Goal: Obtain resource: Download file/media

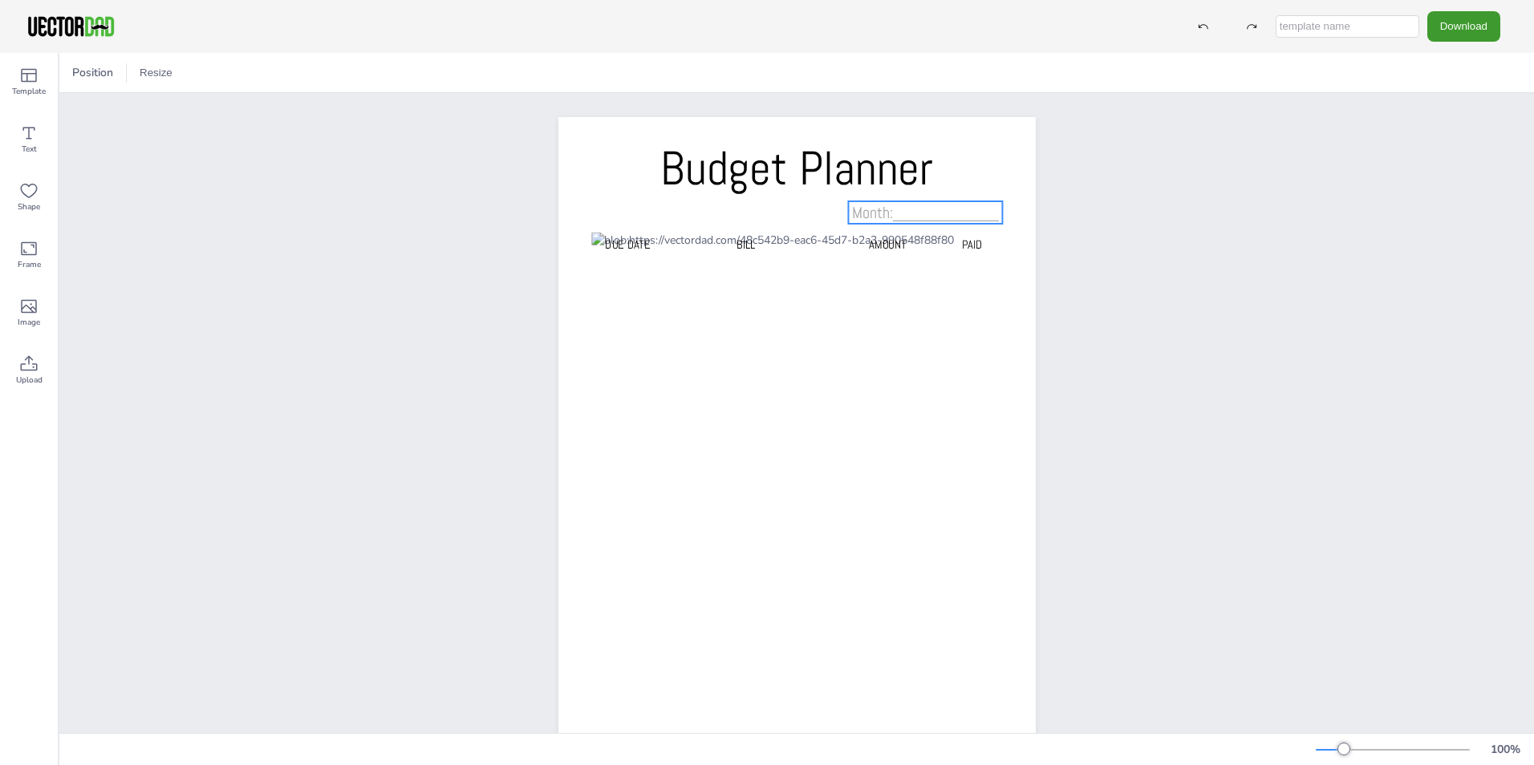
click at [941, 213] on span "Month:____________" at bounding box center [925, 212] width 147 height 21
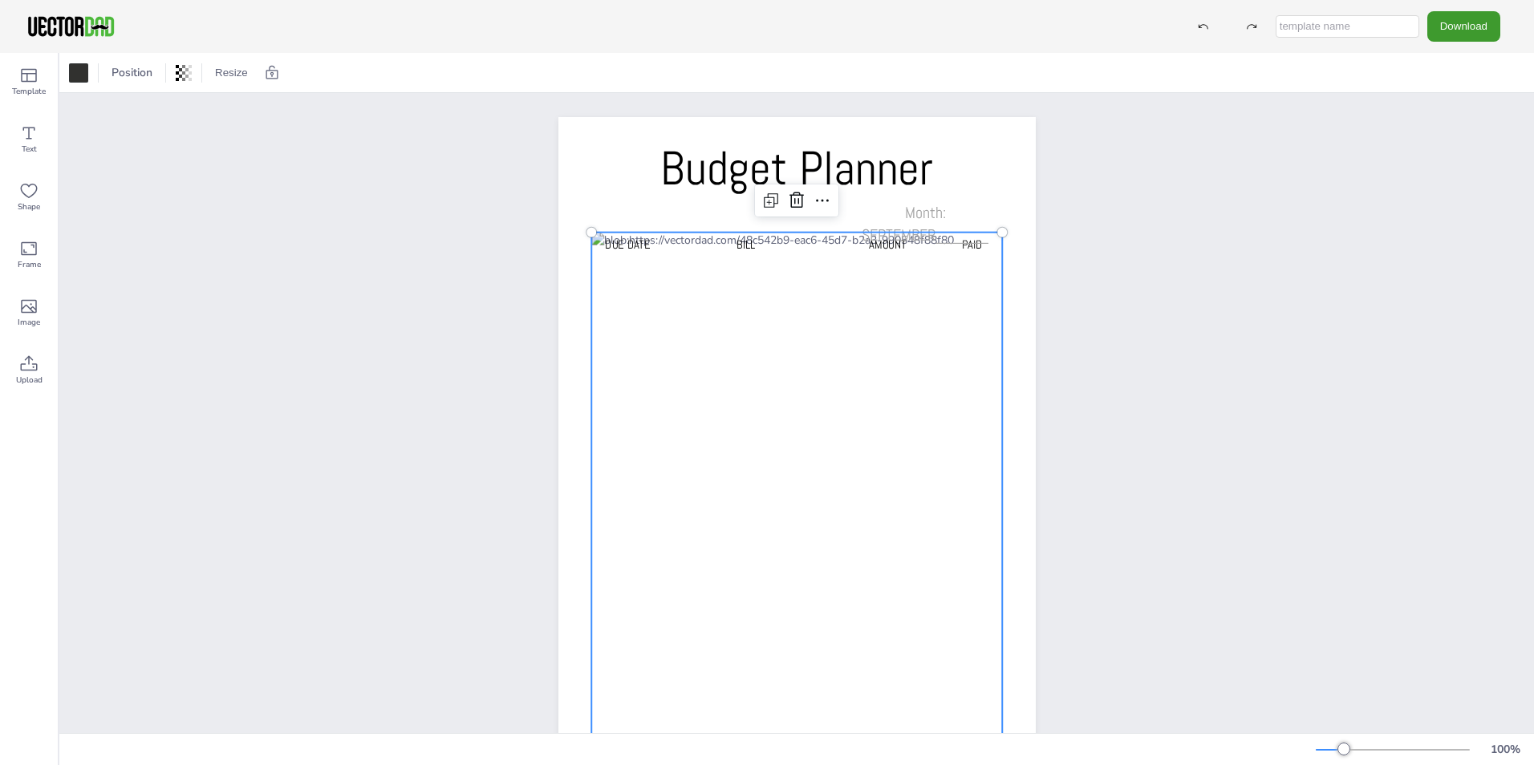
click at [695, 262] on div at bounding box center [797, 496] width 412 height 526
click at [932, 234] on span "Month: SEPTEMBER______" at bounding box center [925, 223] width 127 height 43
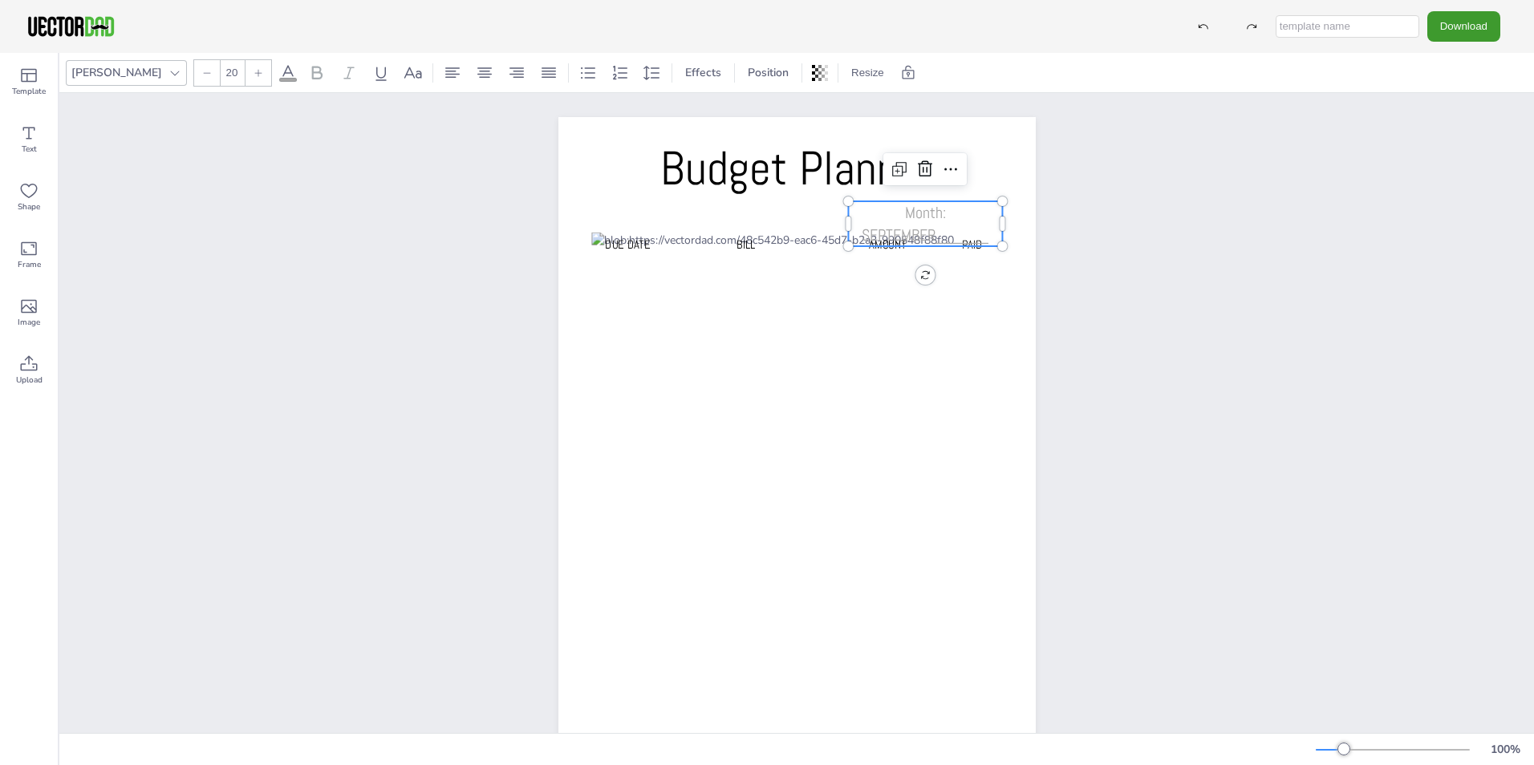
click at [932, 234] on span "Month: SEPTEMBER______" at bounding box center [925, 223] width 127 height 43
click at [928, 239] on span "Month: SEPTEMBER______" at bounding box center [925, 223] width 127 height 43
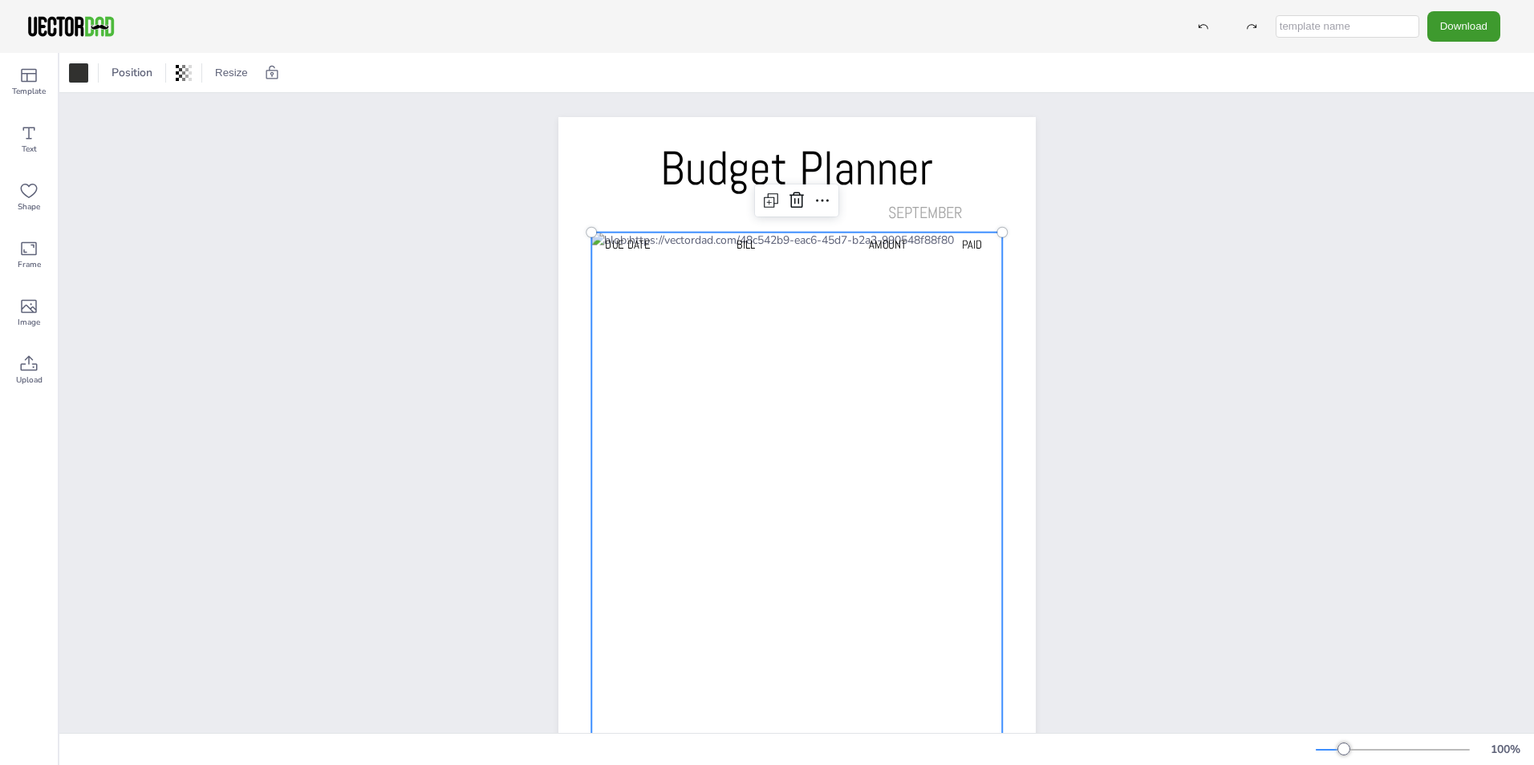
click at [691, 274] on div at bounding box center [797, 496] width 412 height 526
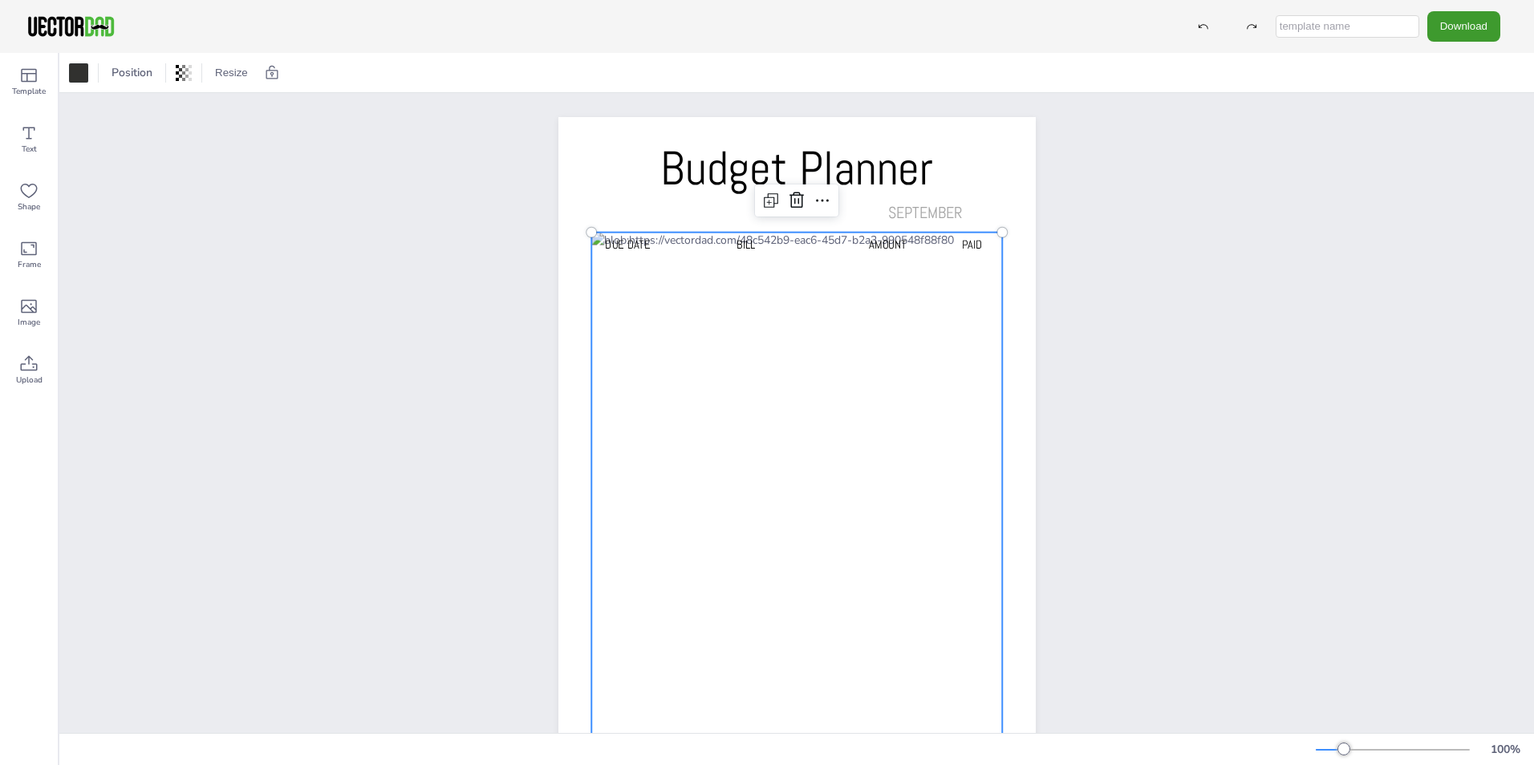
scroll to position [95, 0]
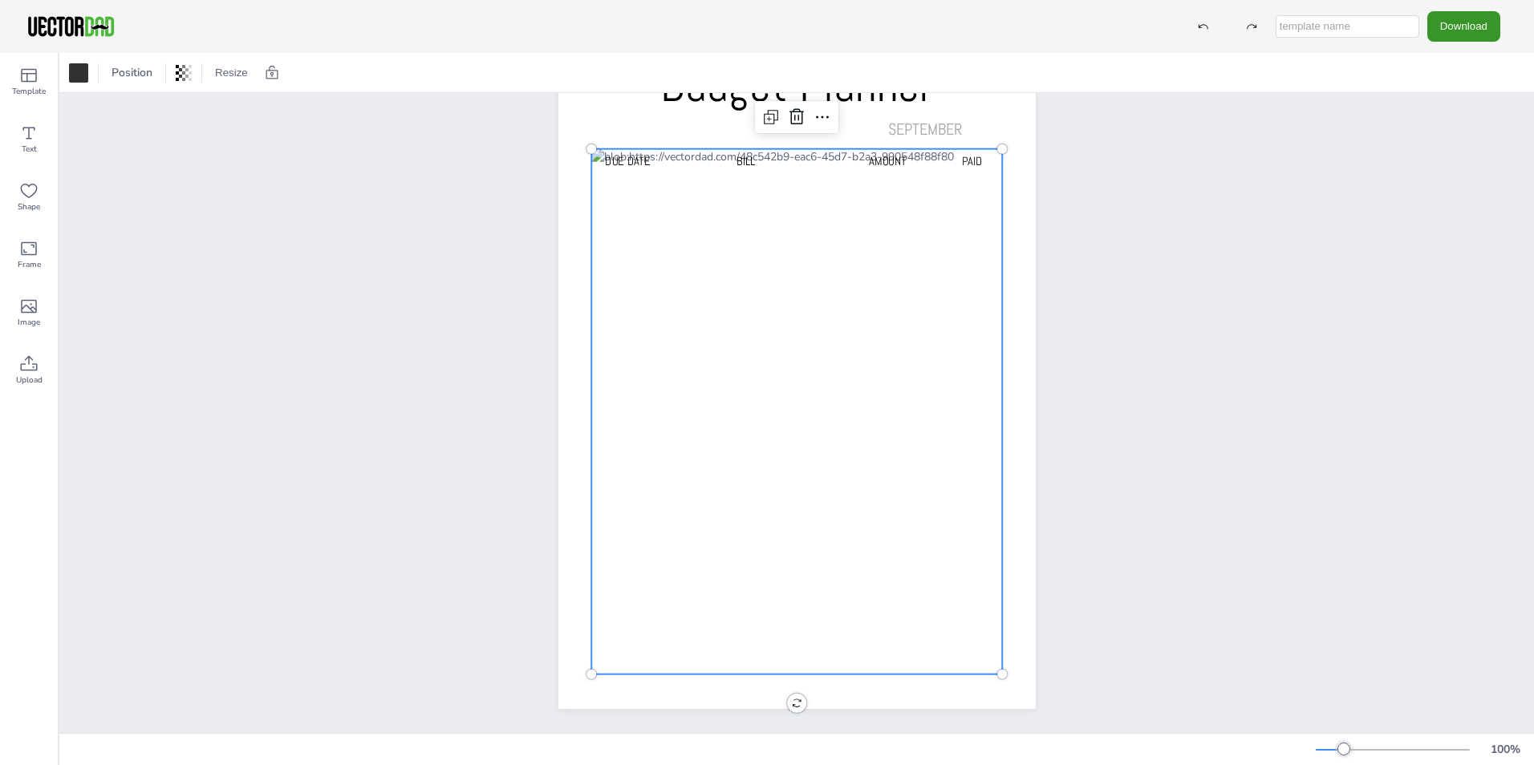
click at [1472, 23] on button "Download" at bounding box center [1463, 26] width 73 height 30
click at [1204, 256] on div "Budget Planner Due Date BILL AMOUNT PAID SEPTEMBER" at bounding box center [796, 372] width 1475 height 724
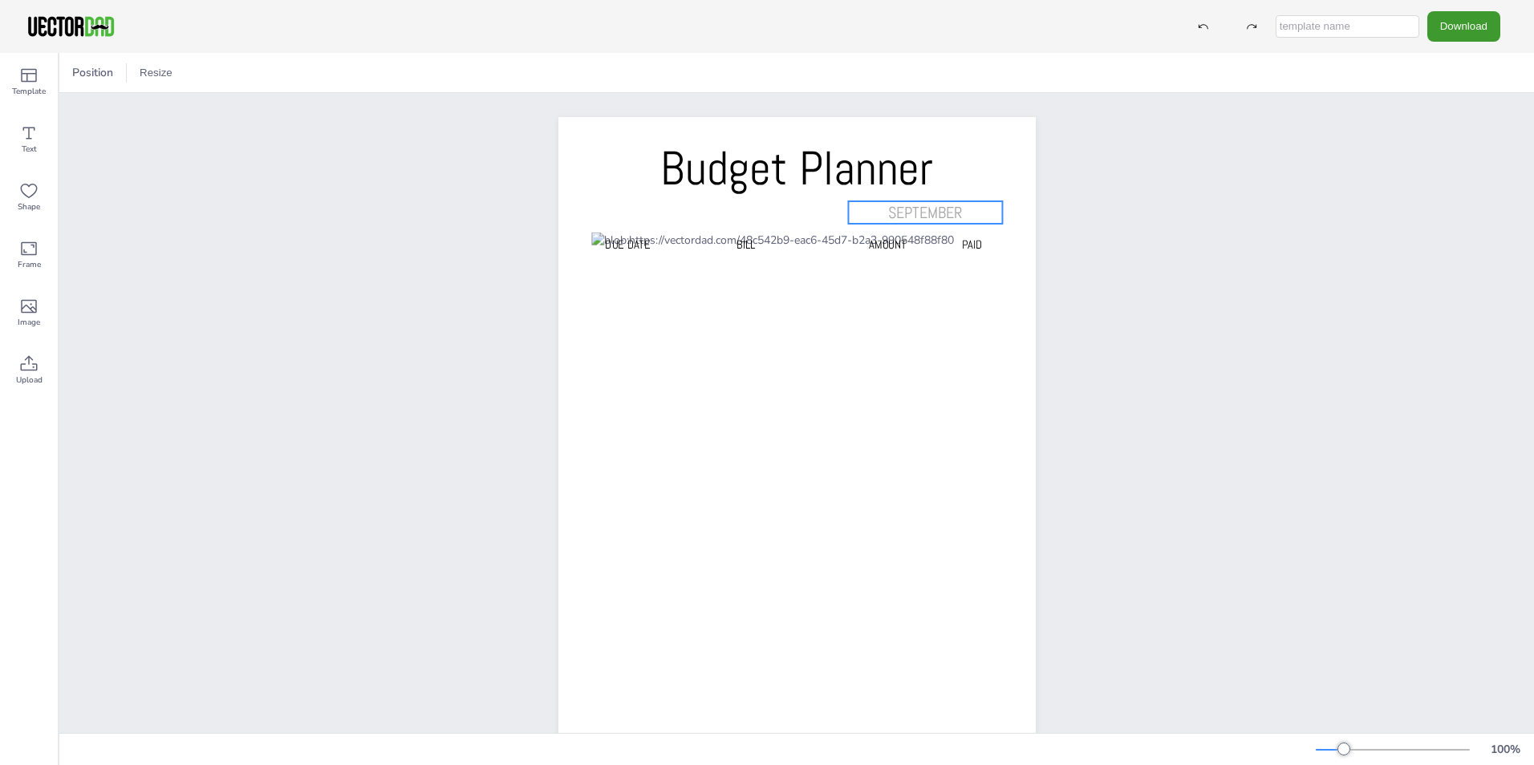
click at [899, 215] on span "SEPTEMBER" at bounding box center [925, 212] width 74 height 21
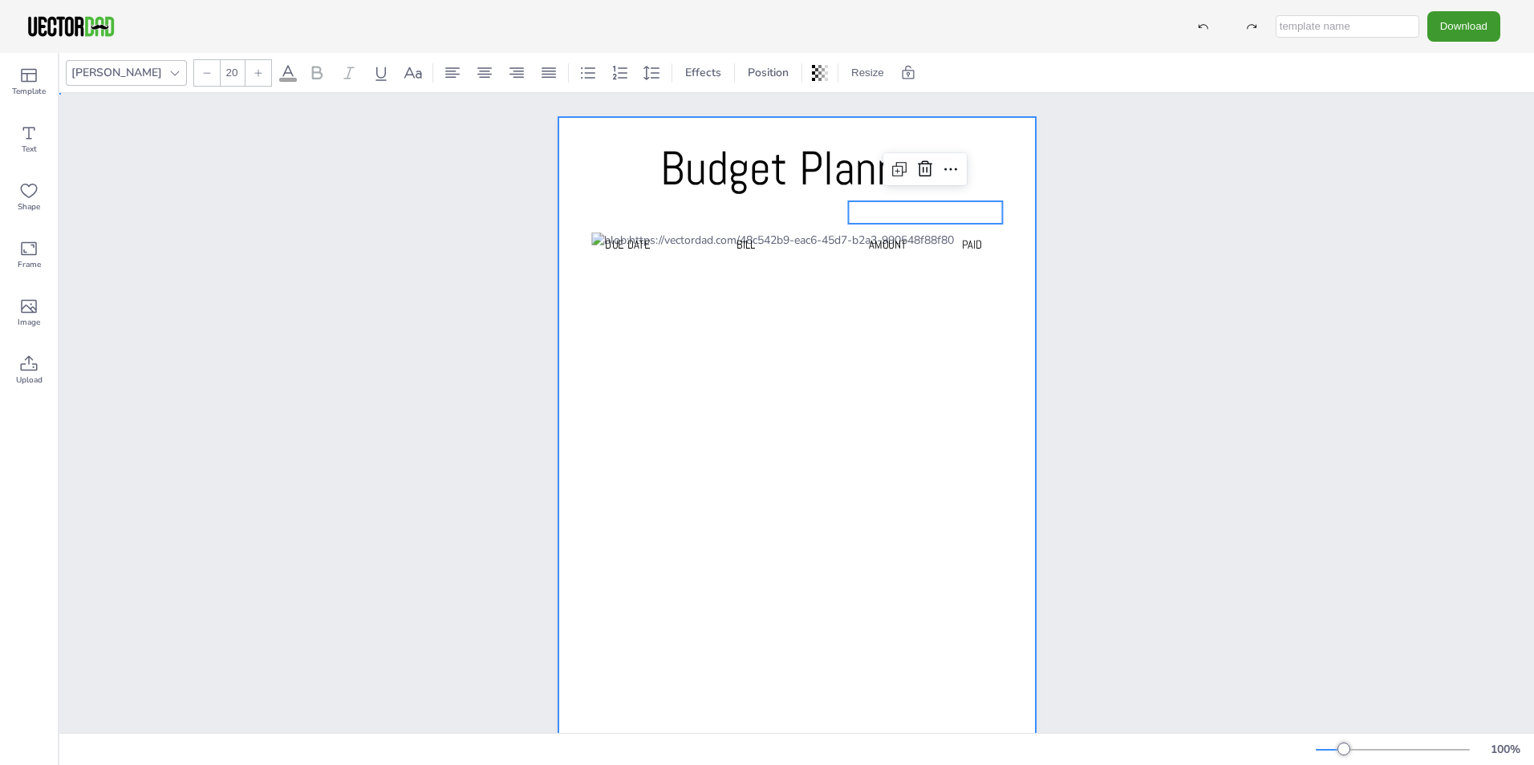
click at [747, 217] on div at bounding box center [796, 455] width 477 height 676
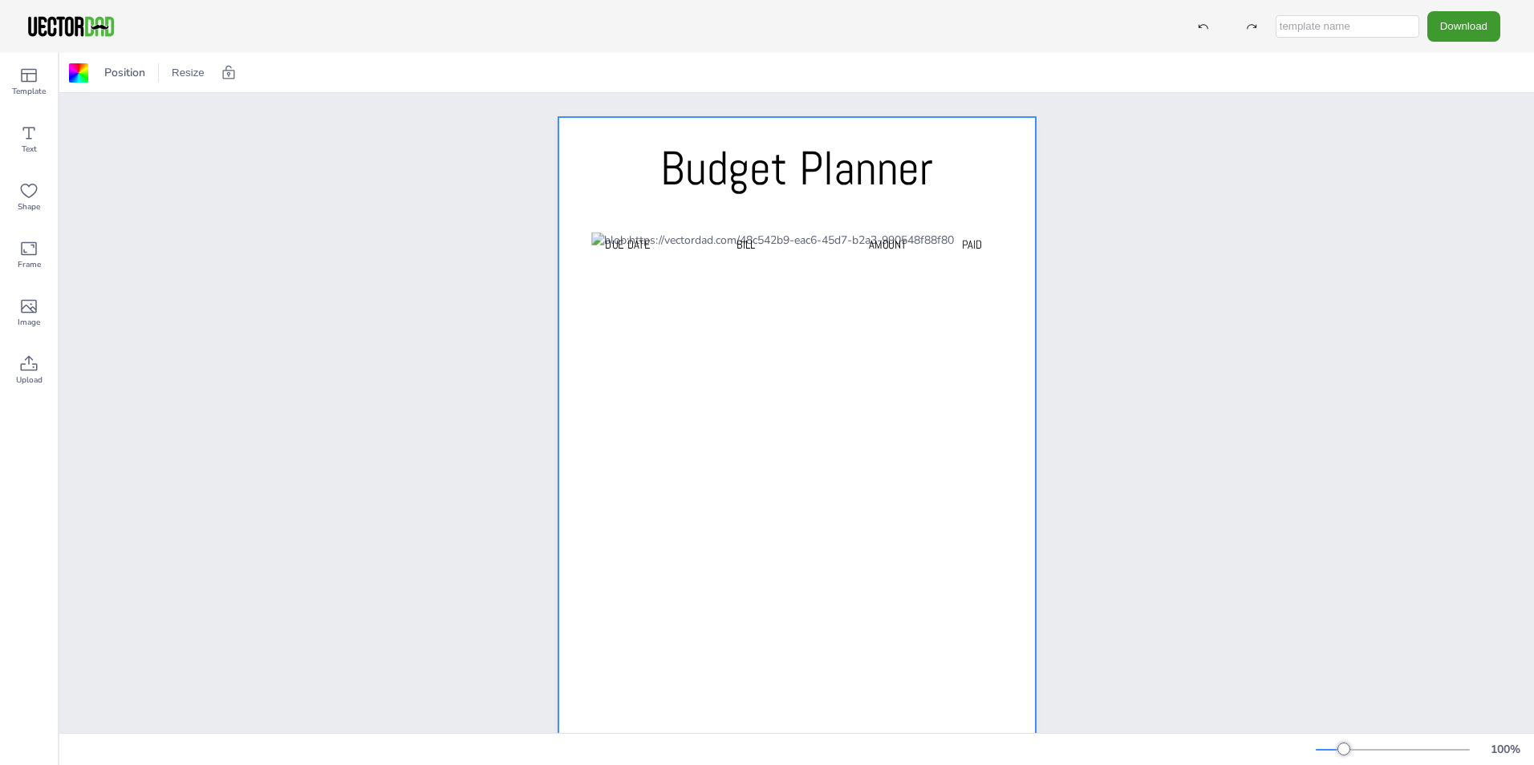
scroll to position [95, 0]
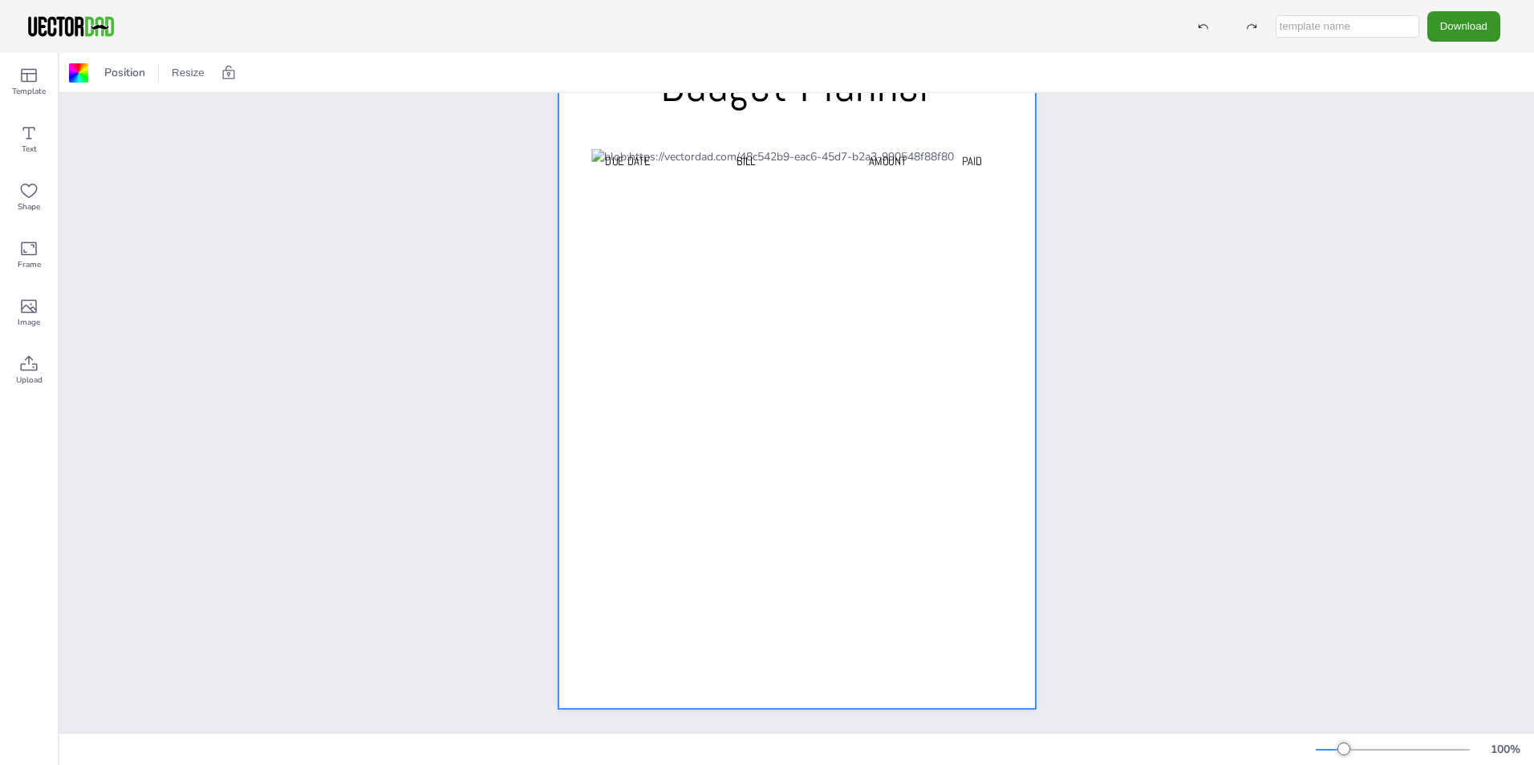
click at [1454, 19] on button "Download" at bounding box center [1463, 26] width 73 height 30
click at [1426, 191] on icon "Download" at bounding box center [1422, 196] width 11 height 14
